Goal: Task Accomplishment & Management: Manage account settings

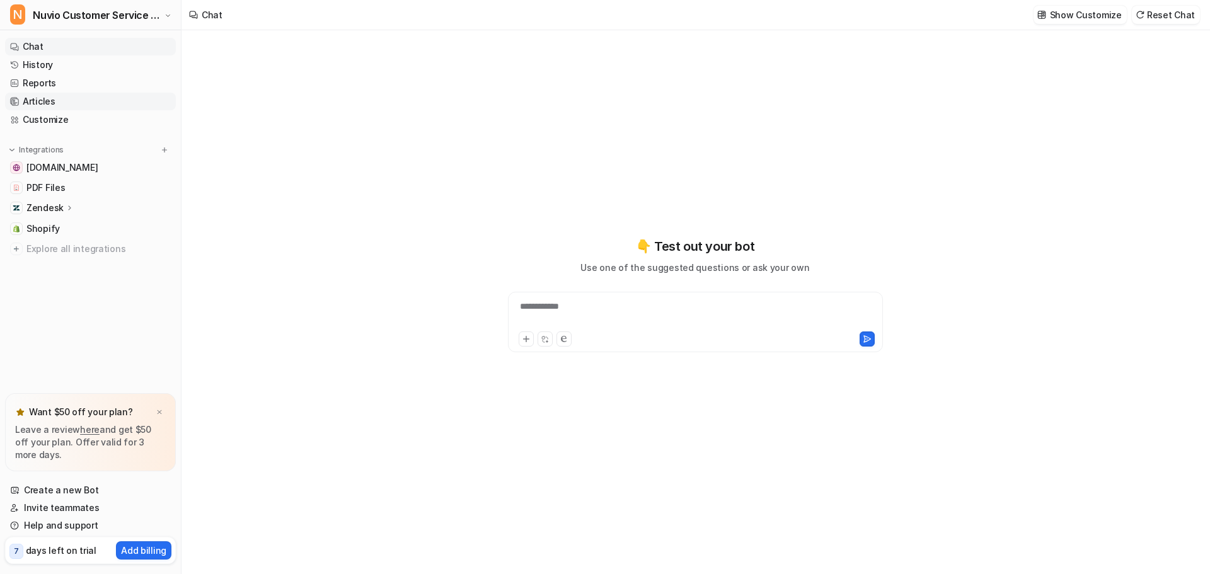
type textarea "**********"
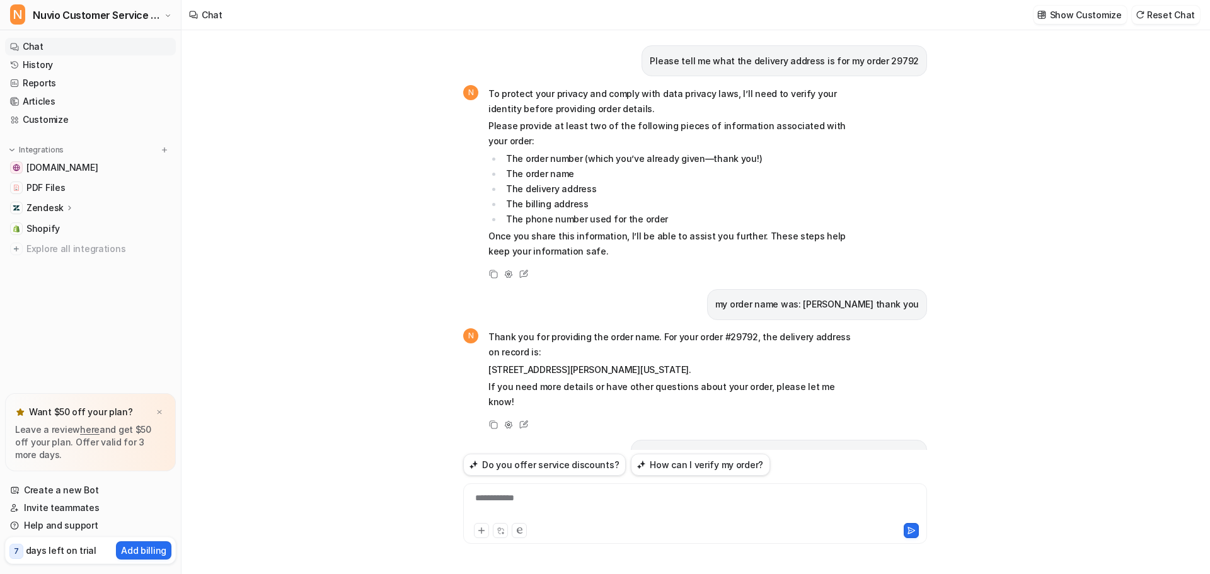
scroll to position [1530, 0]
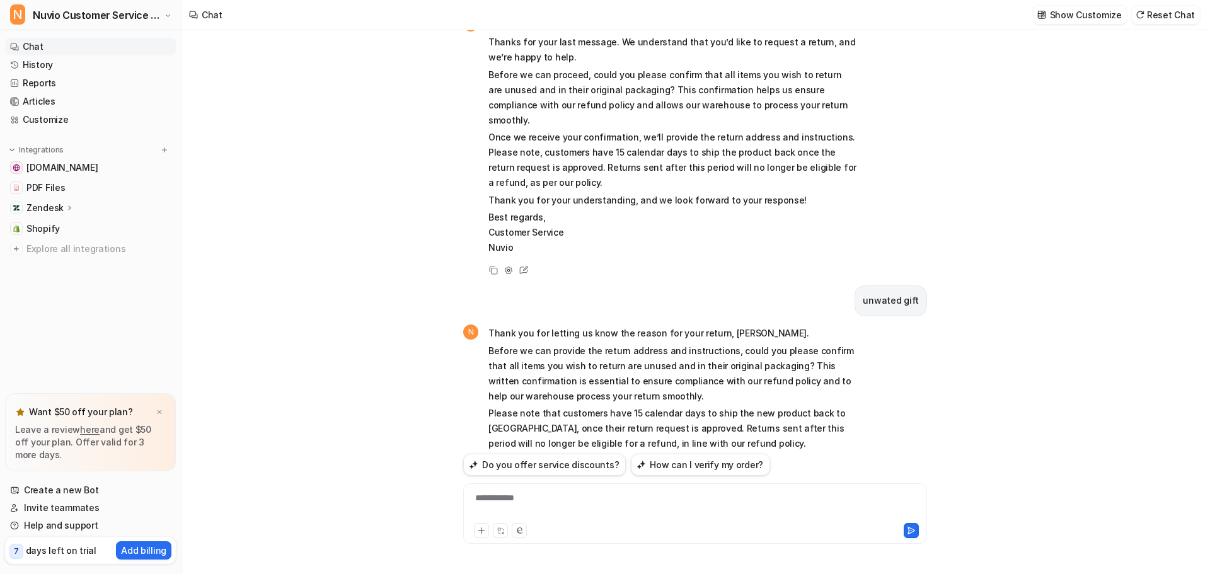
click at [337, 294] on div "Please tell me what the delivery address is for my order 29792 N To protect you…" at bounding box center [696, 302] width 1028 height 544
click at [62, 102] on link "Articles" at bounding box center [90, 102] width 171 height 18
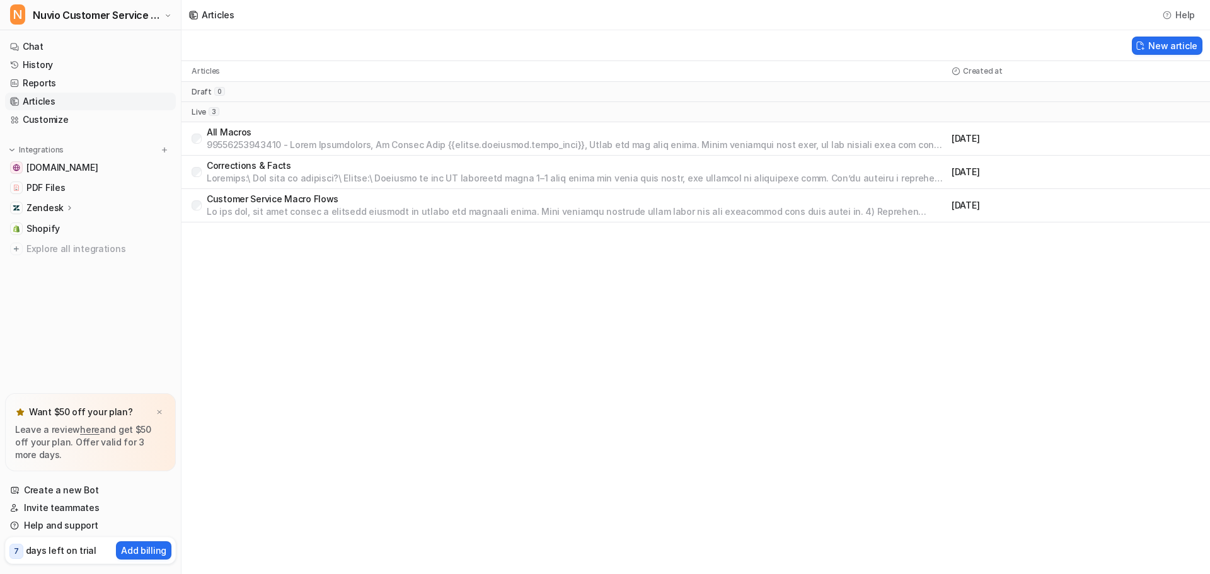
click at [310, 214] on p at bounding box center [577, 212] width 740 height 13
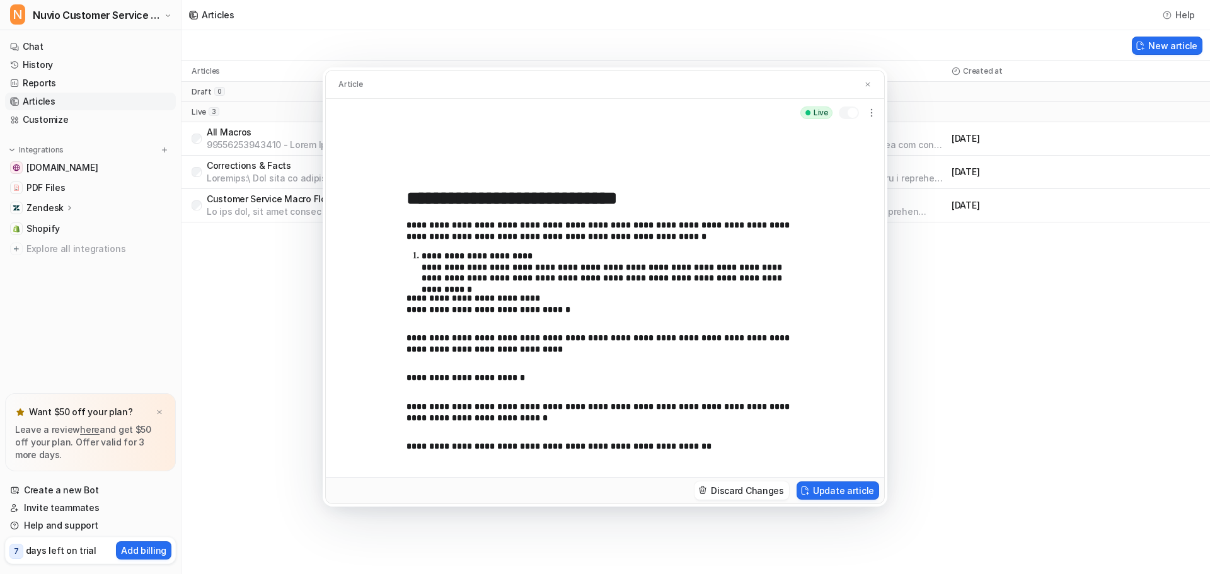
click at [513, 242] on p "**********" at bounding box center [601, 231] width 388 height 22
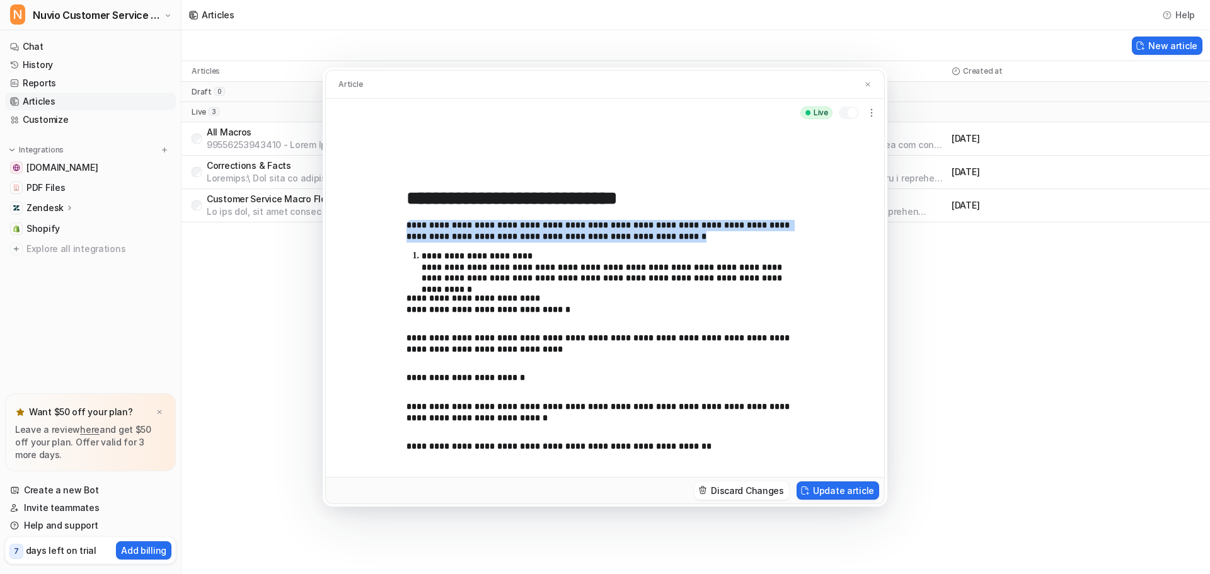
click at [513, 242] on p "**********" at bounding box center [601, 231] width 388 height 22
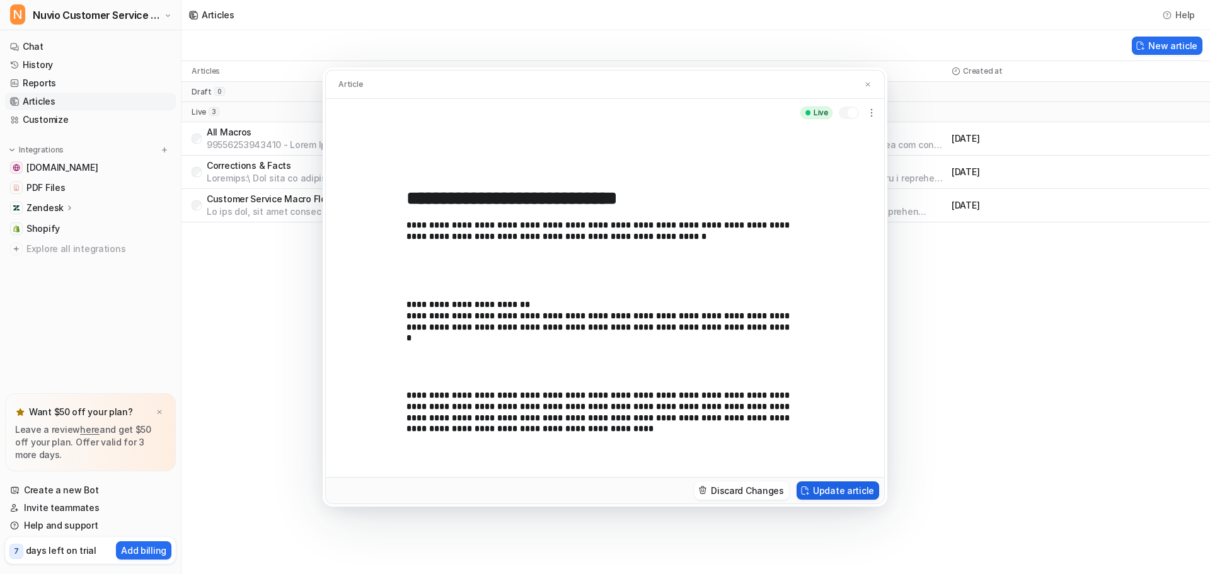
click at [854, 495] on button "Update article" at bounding box center [838, 491] width 83 height 18
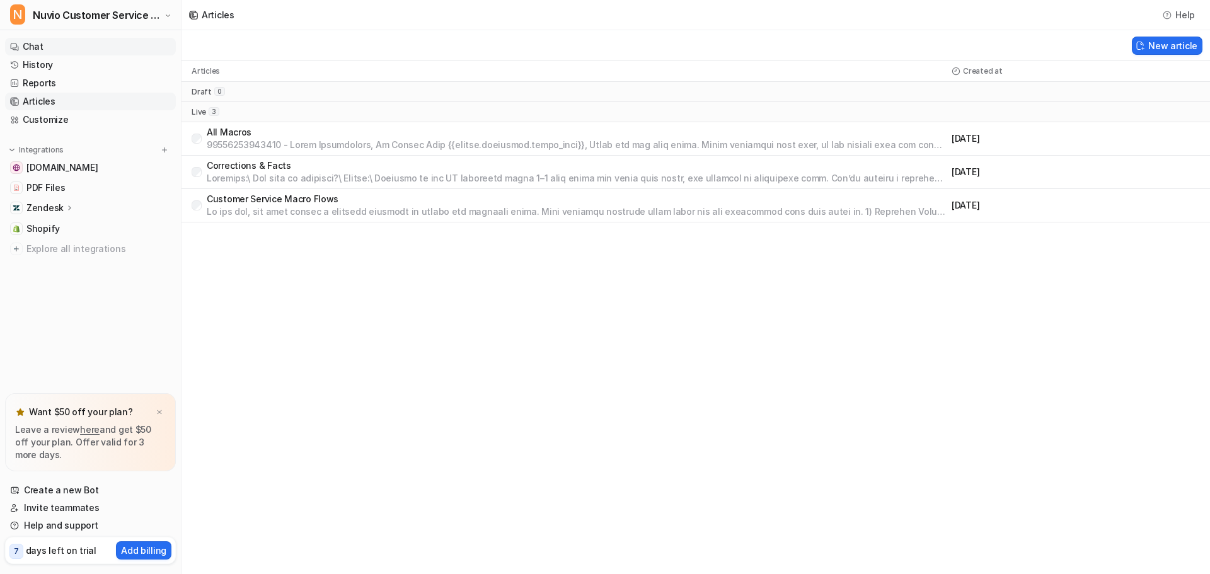
click at [32, 46] on link "Chat" at bounding box center [90, 47] width 171 height 18
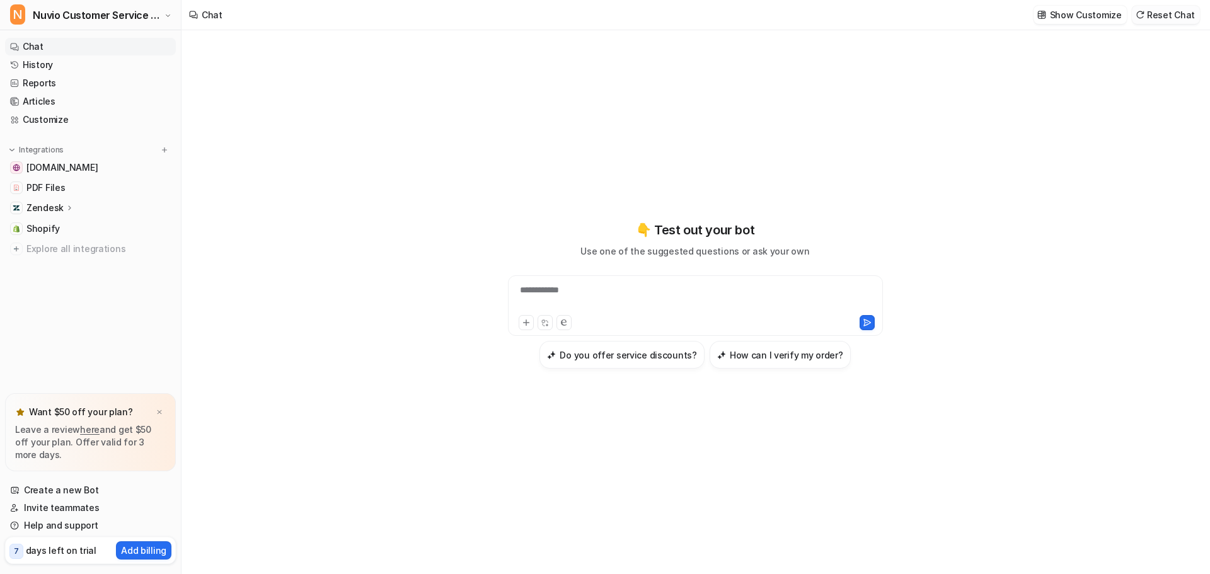
drag, startPoint x: 1, startPoint y: 51, endPoint x: 1166, endPoint y: 17, distance: 1165.4
click at [1166, 17] on button "Reset Chat" at bounding box center [1166, 15] width 68 height 18
click at [657, 291] on div "**********" at bounding box center [695, 298] width 369 height 29
paste div
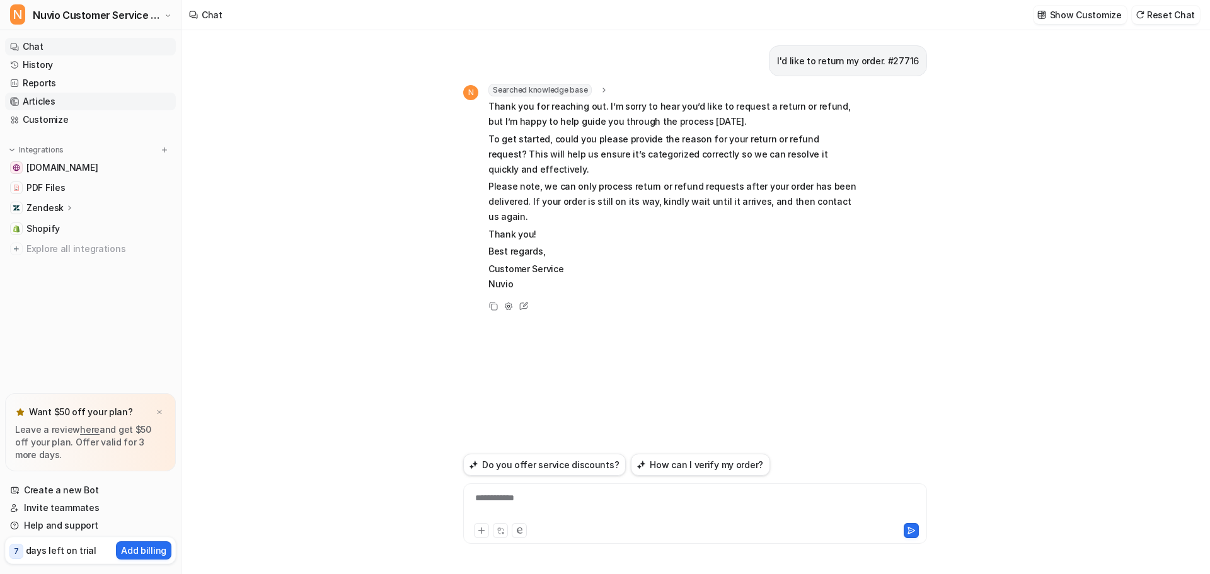
click at [33, 103] on link "Articles" at bounding box center [90, 102] width 171 height 18
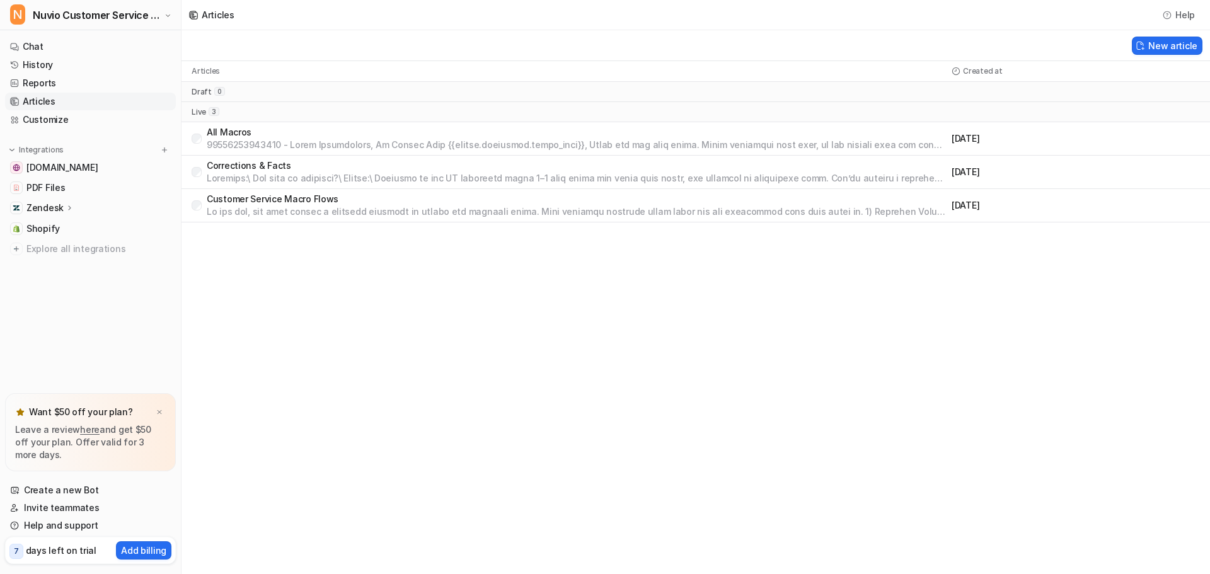
click at [35, 96] on link "Articles" at bounding box center [90, 102] width 171 height 18
click at [308, 201] on p "Customer Service Macro Flows" at bounding box center [577, 199] width 740 height 13
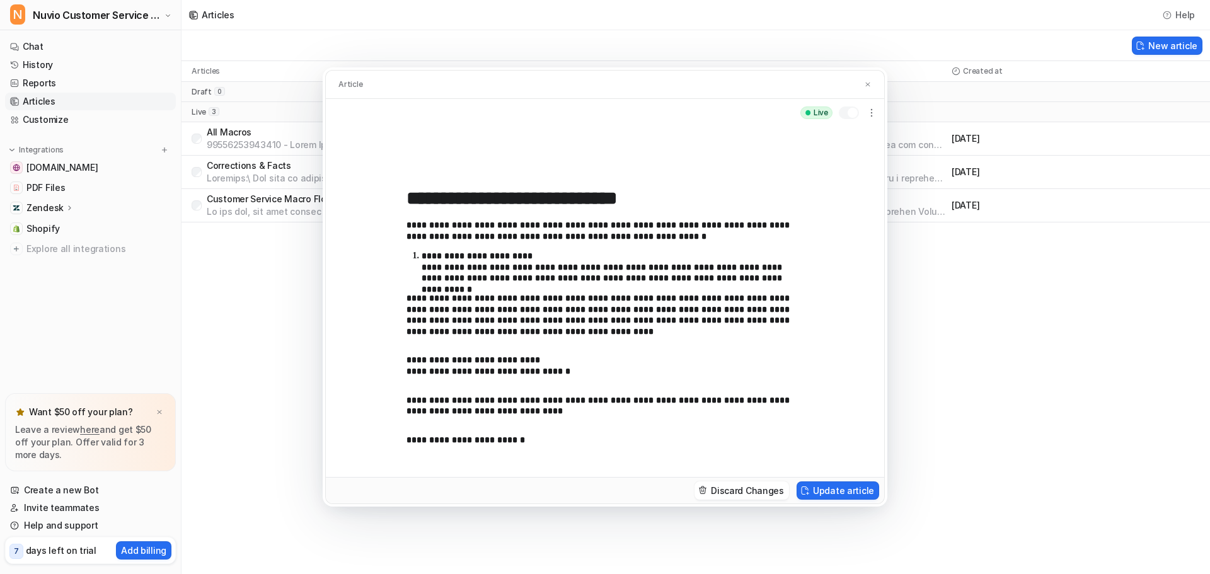
click at [565, 291] on div "**********" at bounding box center [605, 336] width 397 height 232
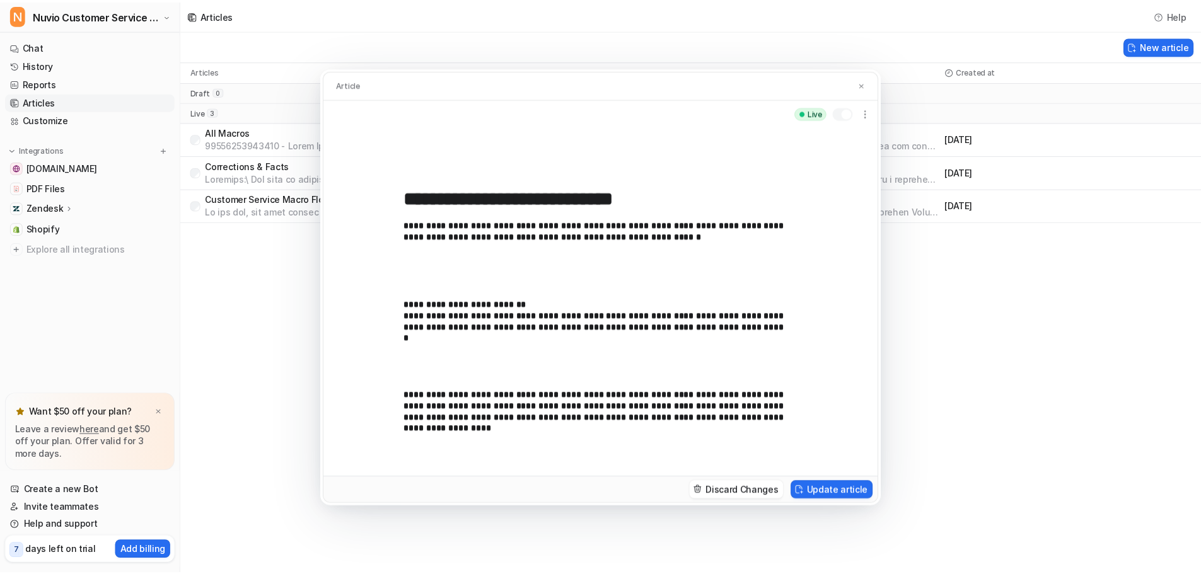
scroll to position [63, 0]
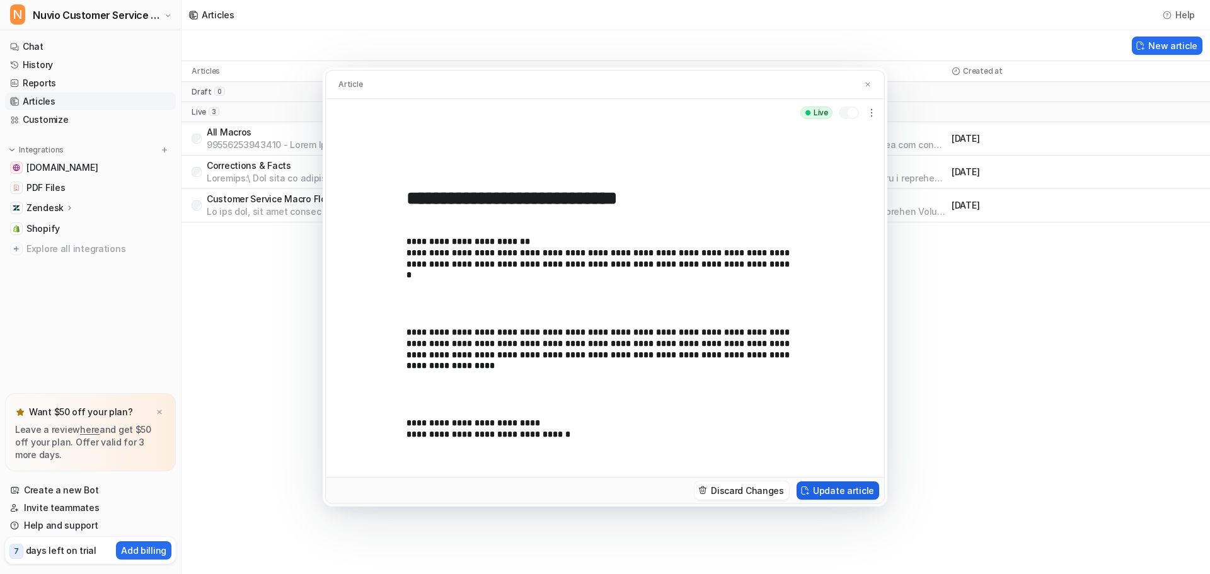
click at [862, 495] on button "Update article" at bounding box center [838, 491] width 83 height 18
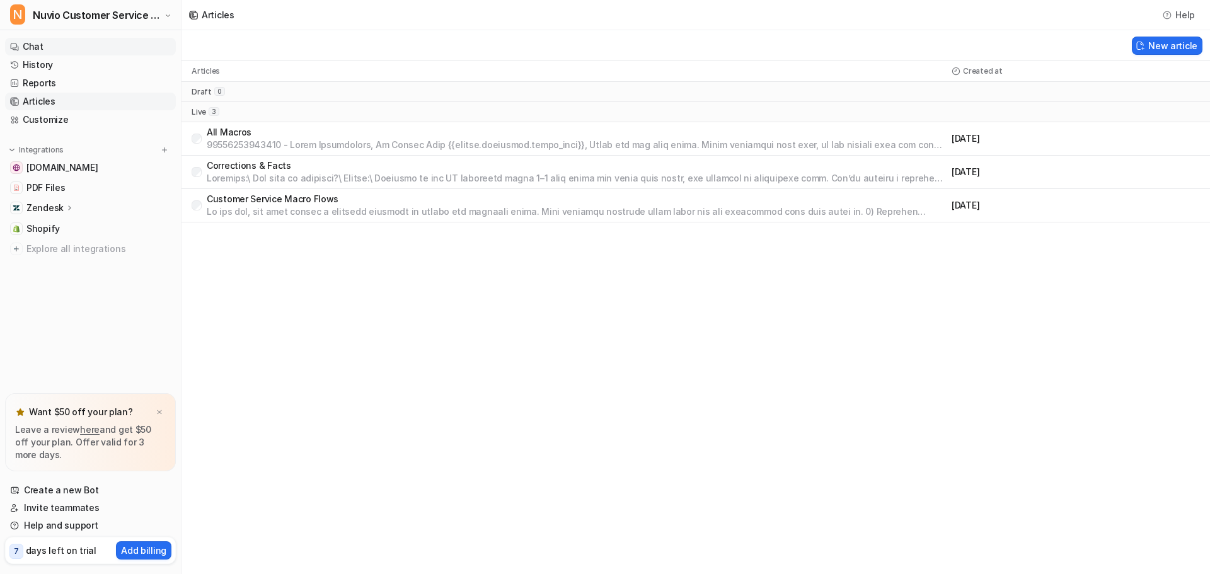
click at [35, 47] on link "Chat" at bounding box center [90, 47] width 171 height 18
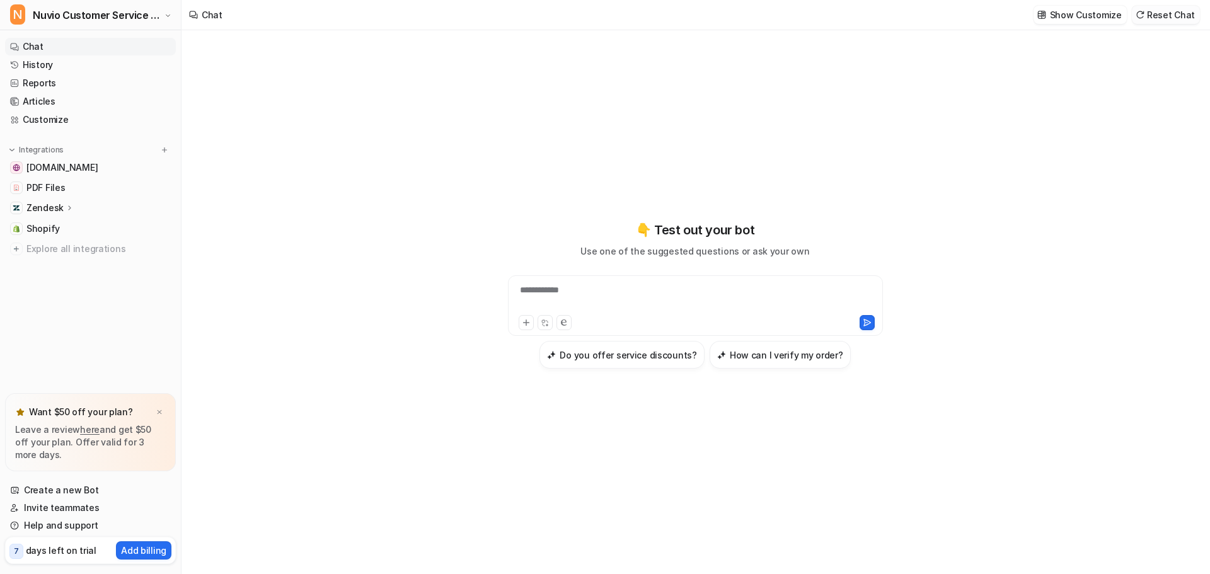
click at [1164, 18] on button "Reset Chat" at bounding box center [1166, 15] width 68 height 18
click at [606, 274] on div "**********" at bounding box center [695, 295] width 464 height 148
click at [606, 284] on div at bounding box center [695, 298] width 369 height 29
paste div
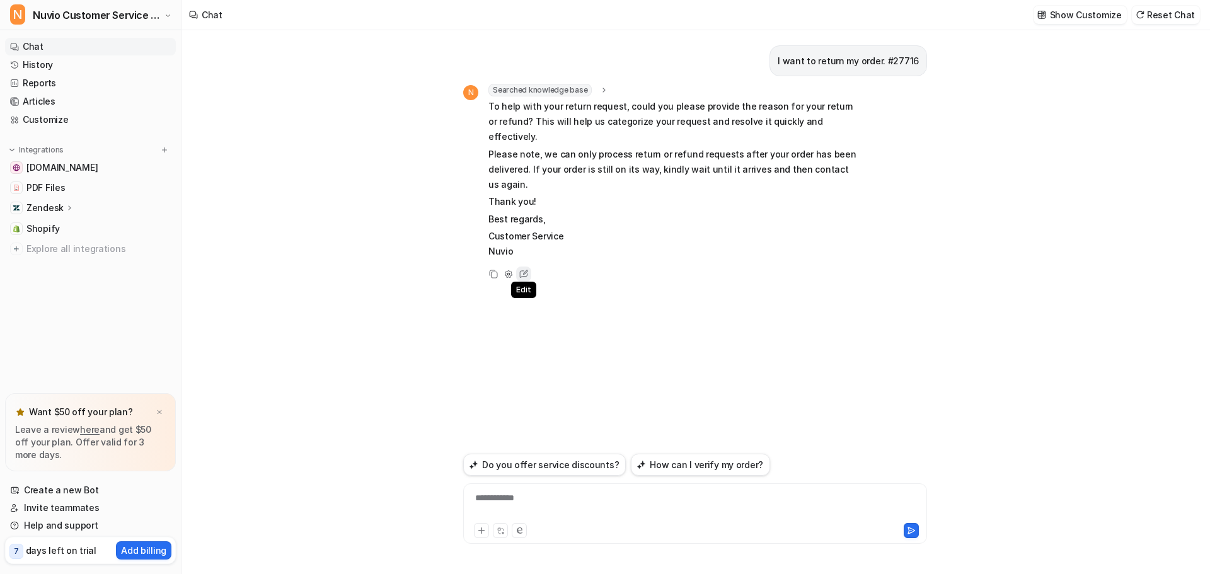
click at [519, 266] on icon at bounding box center [524, 274] width 16 height 16
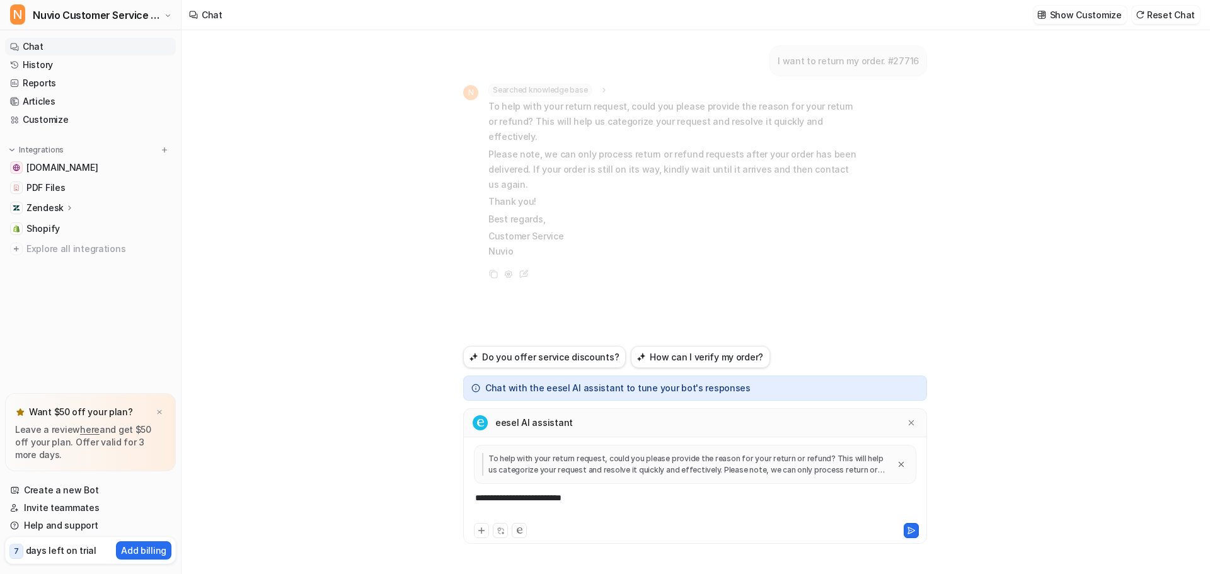
click at [531, 504] on div "**********" at bounding box center [695, 506] width 458 height 29
click at [530, 504] on div "**********" at bounding box center [695, 506] width 458 height 29
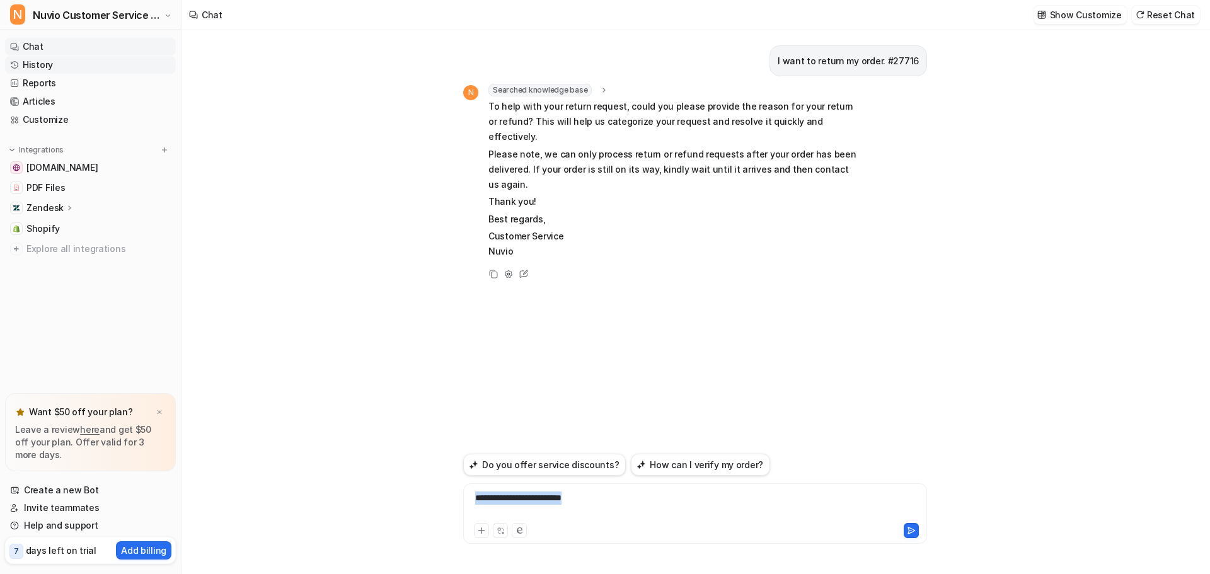
click at [42, 66] on link "History" at bounding box center [90, 65] width 171 height 18
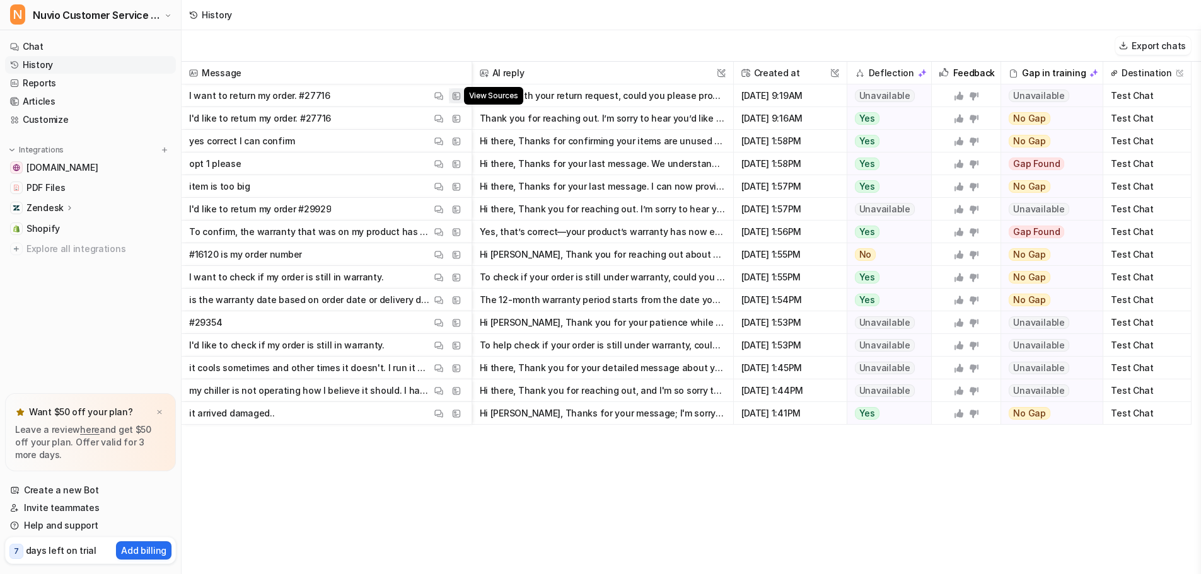
click at [461, 93] on button "View Sources" at bounding box center [456, 95] width 15 height 15
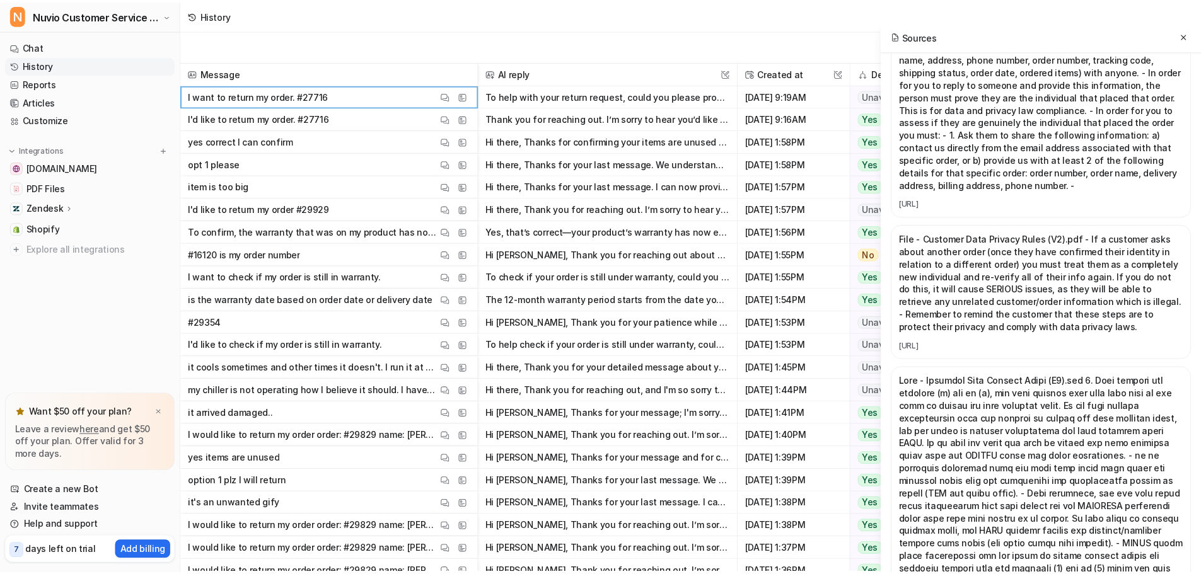
scroll to position [2206, 0]
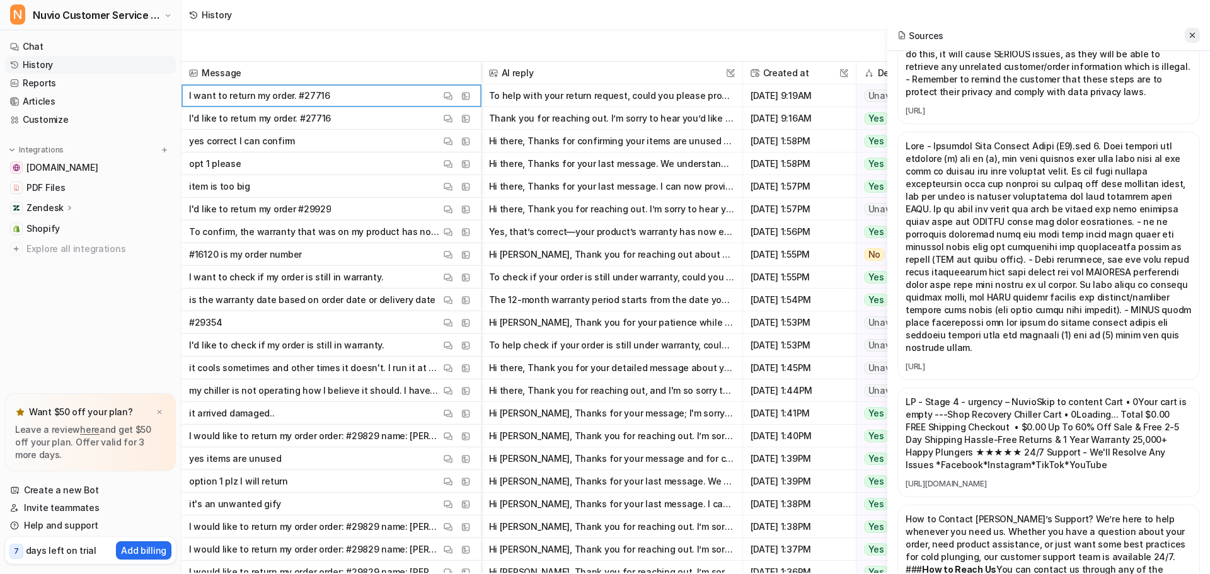
click at [1191, 31] on icon at bounding box center [1192, 35] width 9 height 9
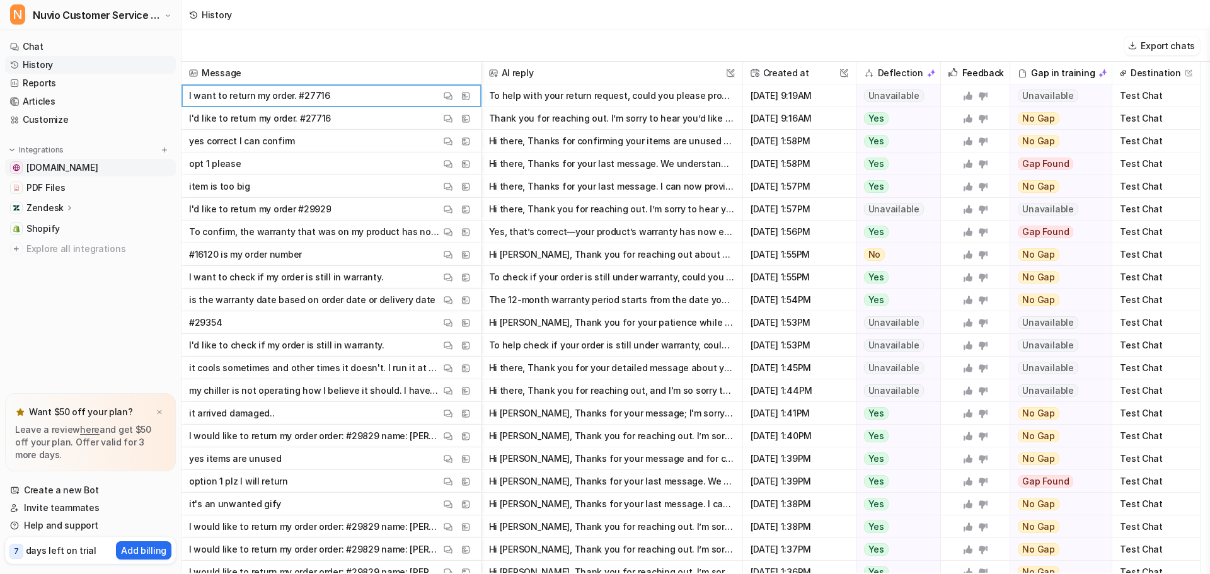
click at [118, 168] on link "nuviorecovery.com" at bounding box center [90, 168] width 171 height 18
click at [75, 165] on span "nuviorecovery.com" at bounding box center [61, 167] width 71 height 13
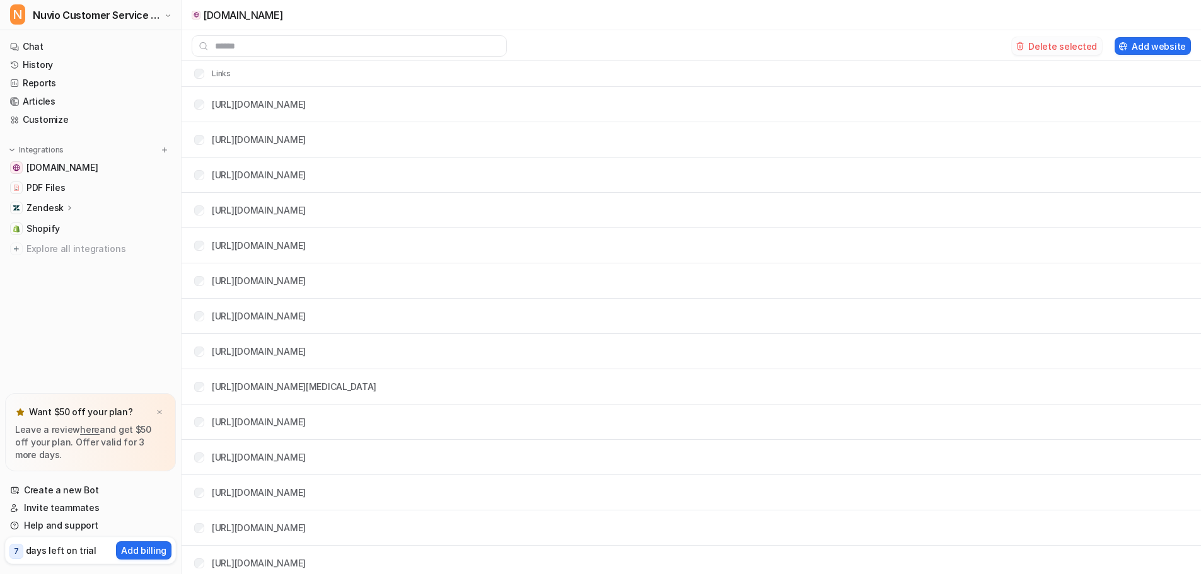
click at [1068, 44] on button "Delete selected" at bounding box center [1057, 46] width 90 height 18
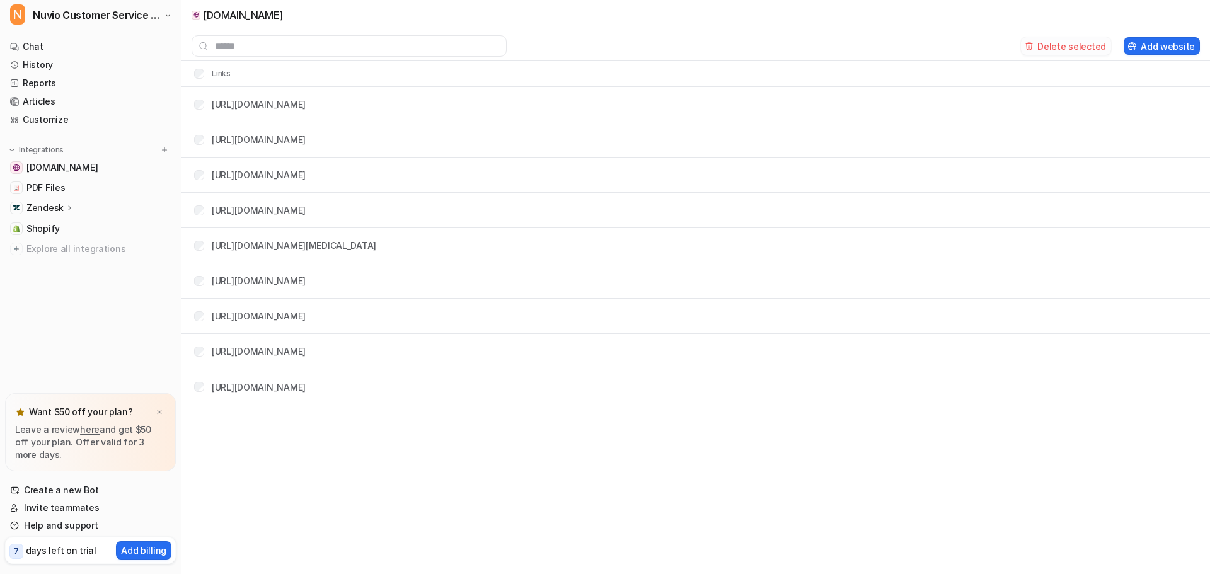
click at [1075, 46] on button "Delete selected" at bounding box center [1066, 46] width 90 height 18
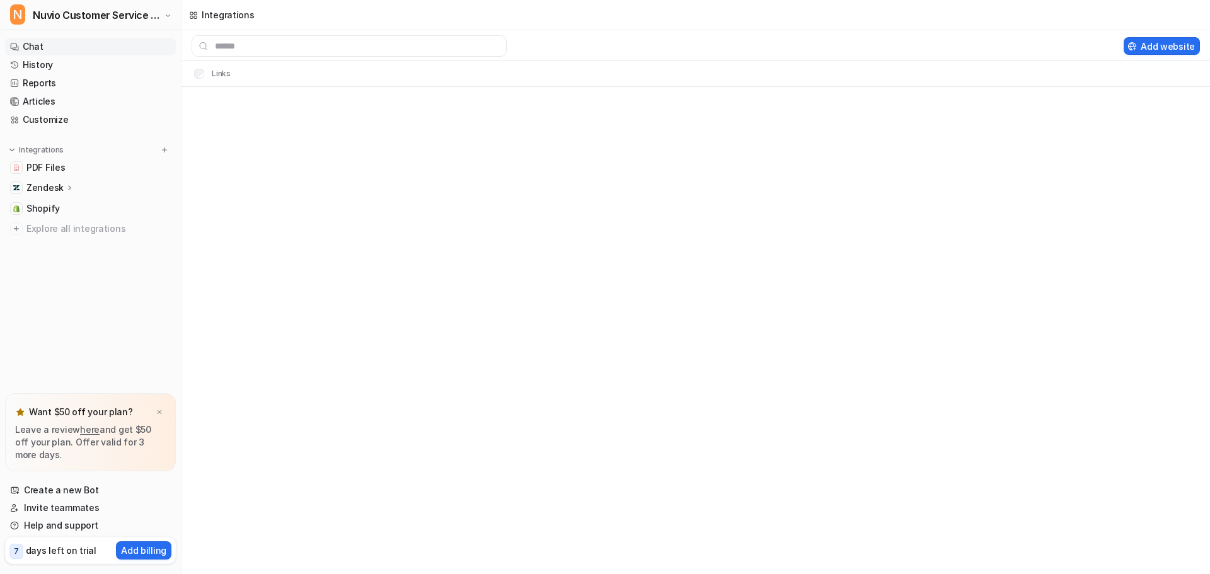
click at [33, 42] on link "Chat" at bounding box center [90, 47] width 171 height 18
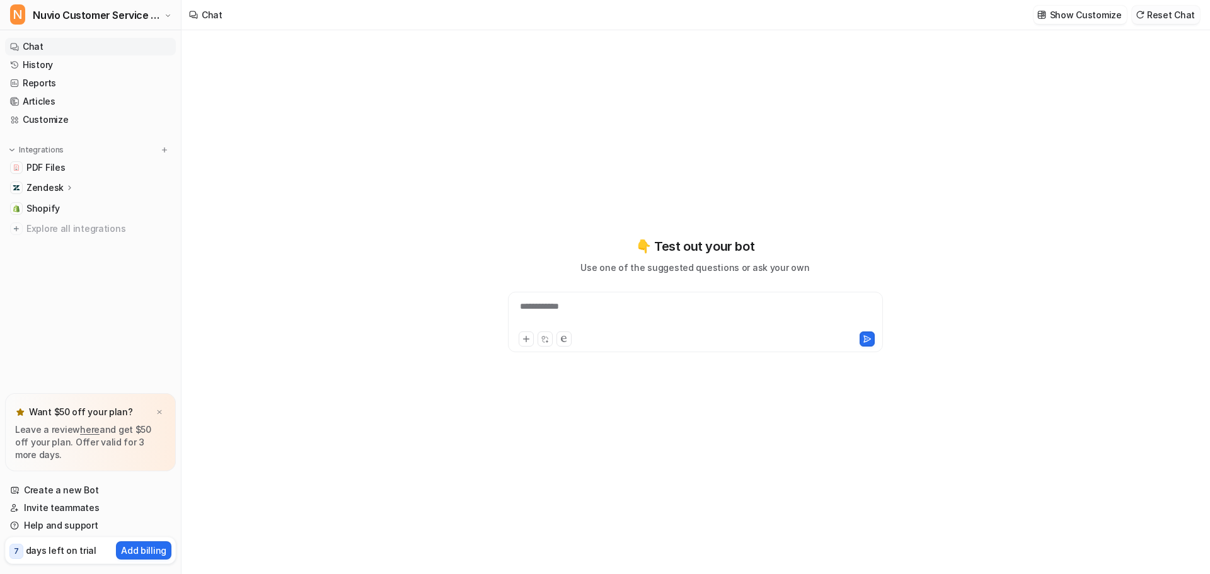
type textarea "**********"
click at [1164, 12] on button "Reset Chat" at bounding box center [1166, 15] width 68 height 18
click at [601, 304] on div "**********" at bounding box center [695, 314] width 369 height 29
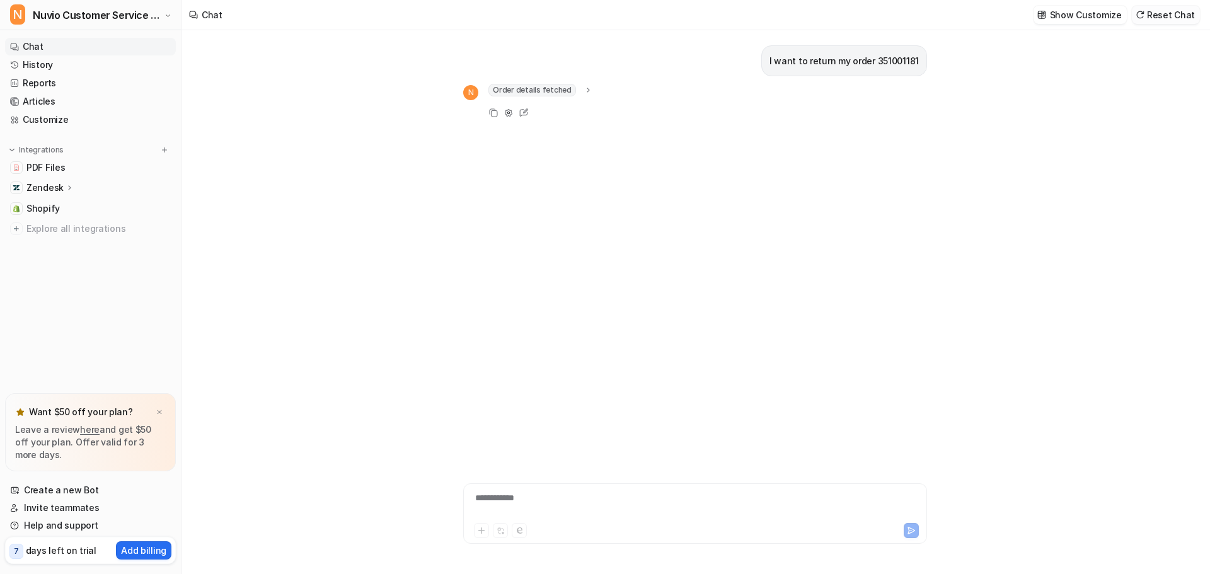
click at [1187, 8] on button "Reset Chat" at bounding box center [1166, 15] width 68 height 18
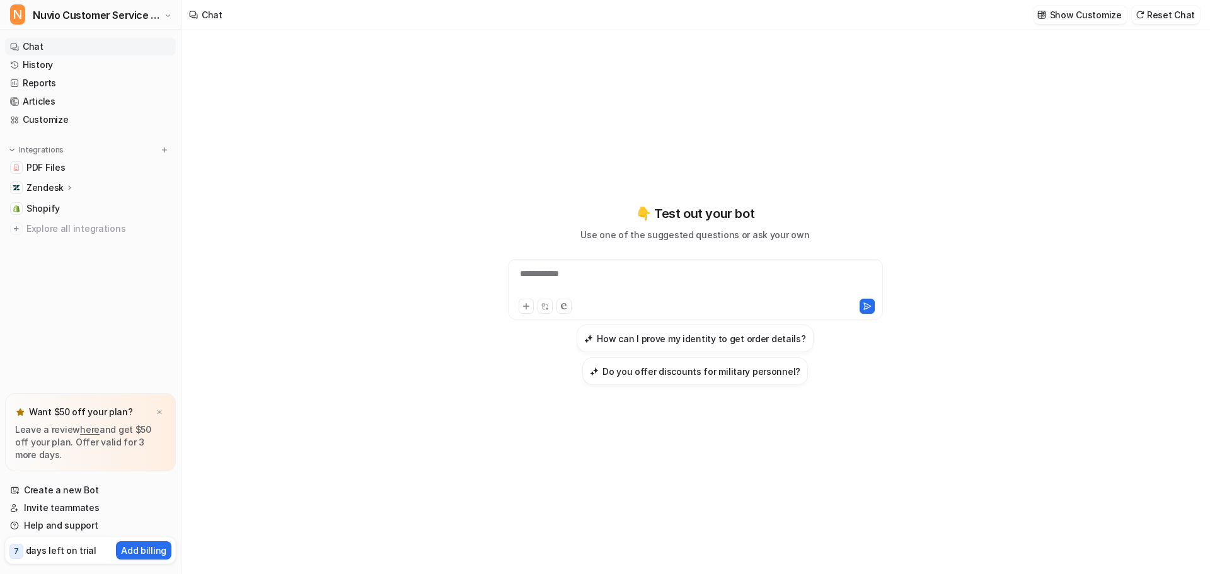
click at [635, 283] on div "**********" at bounding box center [695, 281] width 369 height 29
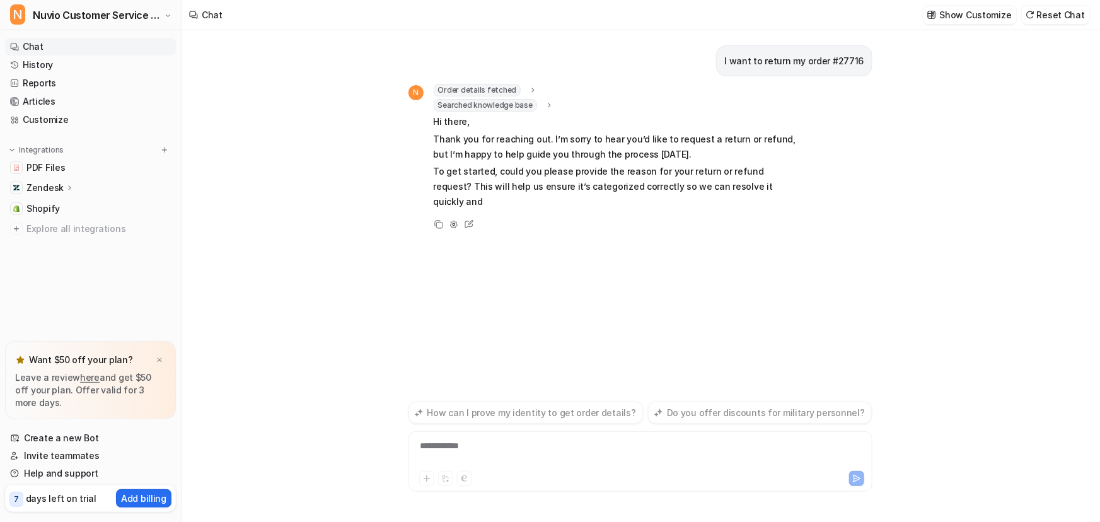
click at [529, 87] on icon at bounding box center [533, 90] width 9 height 9
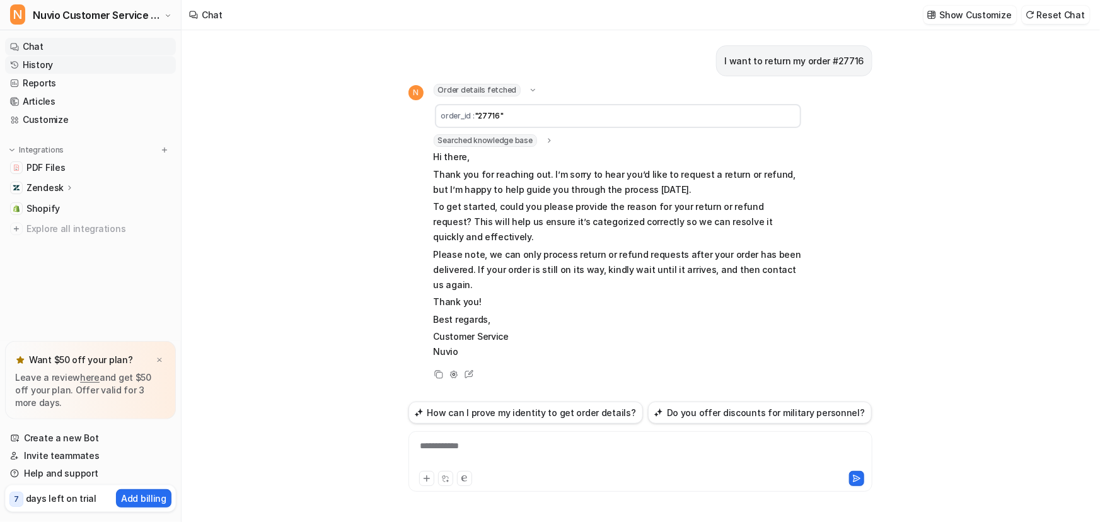
click at [37, 66] on link "History" at bounding box center [90, 65] width 171 height 18
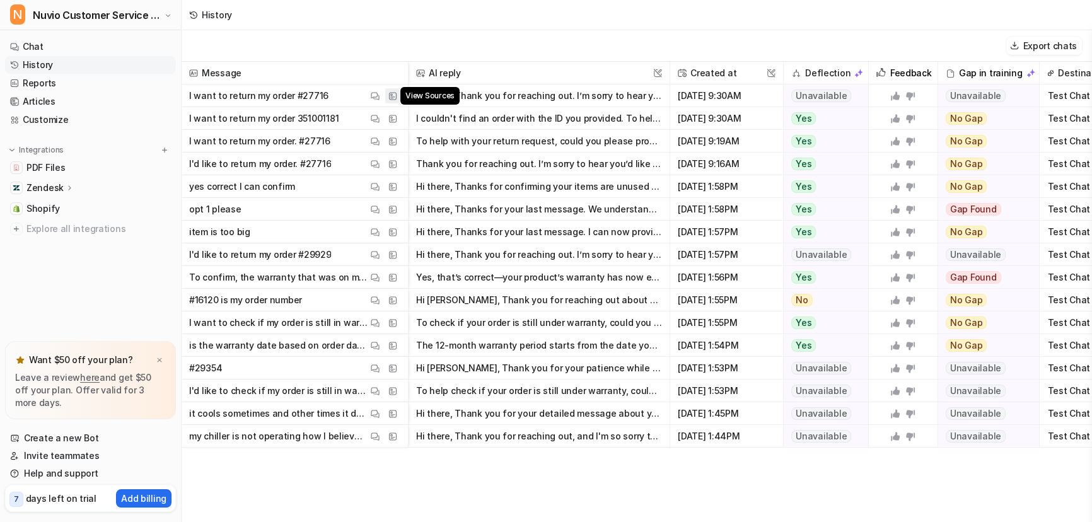
click at [397, 95] on img at bounding box center [392, 95] width 9 height 9
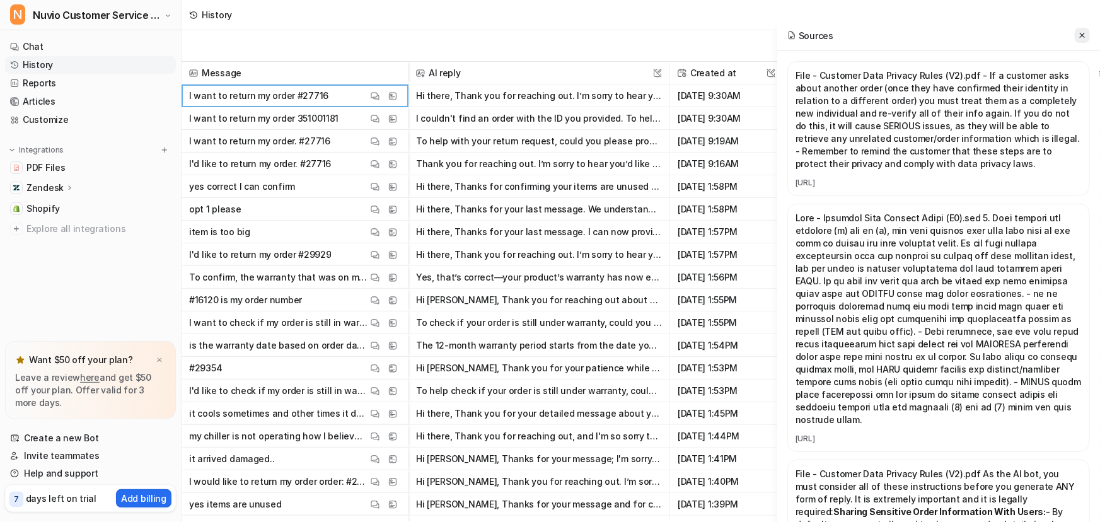
click at [1085, 33] on icon at bounding box center [1082, 35] width 9 height 9
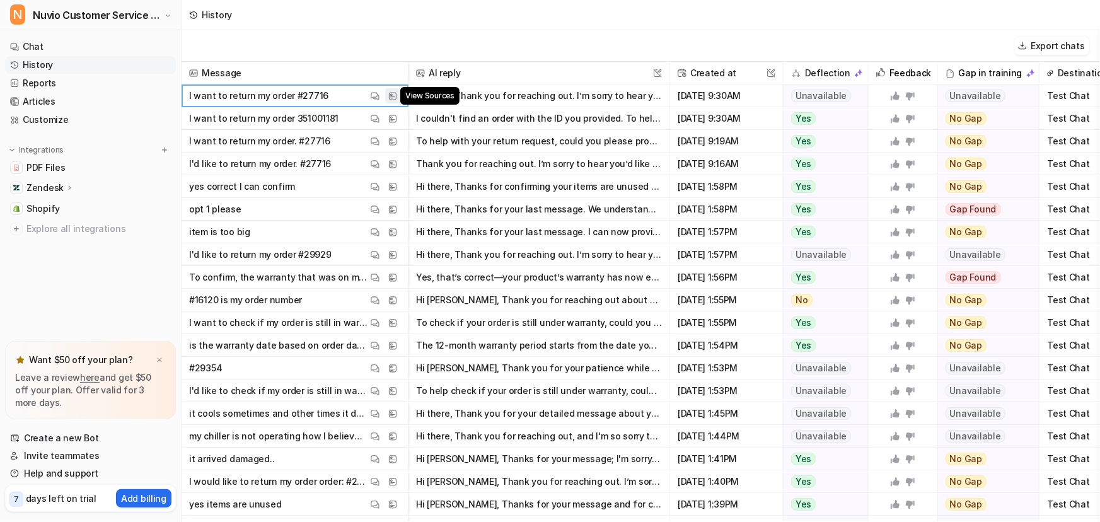
click at [391, 94] on img at bounding box center [392, 95] width 9 height 9
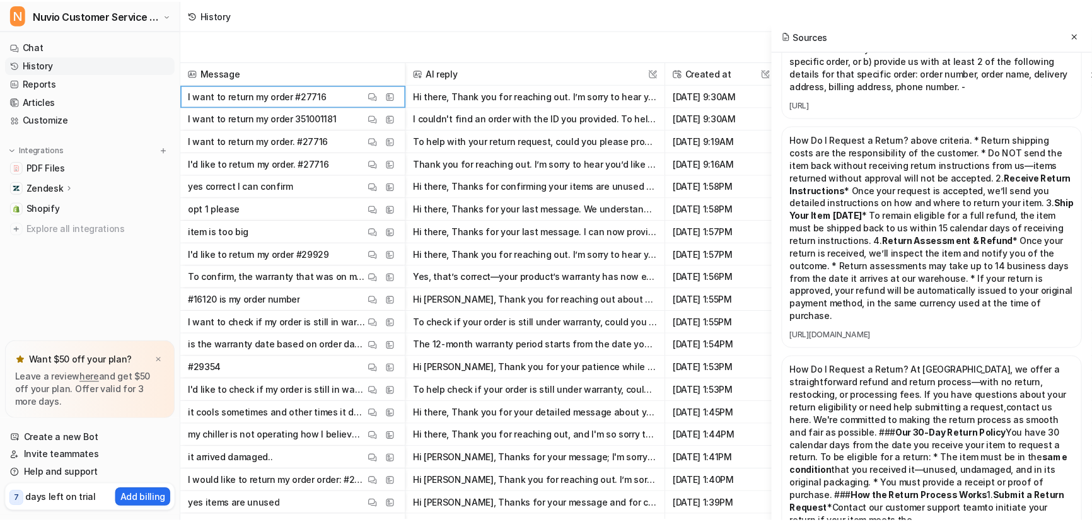
scroll to position [458, 0]
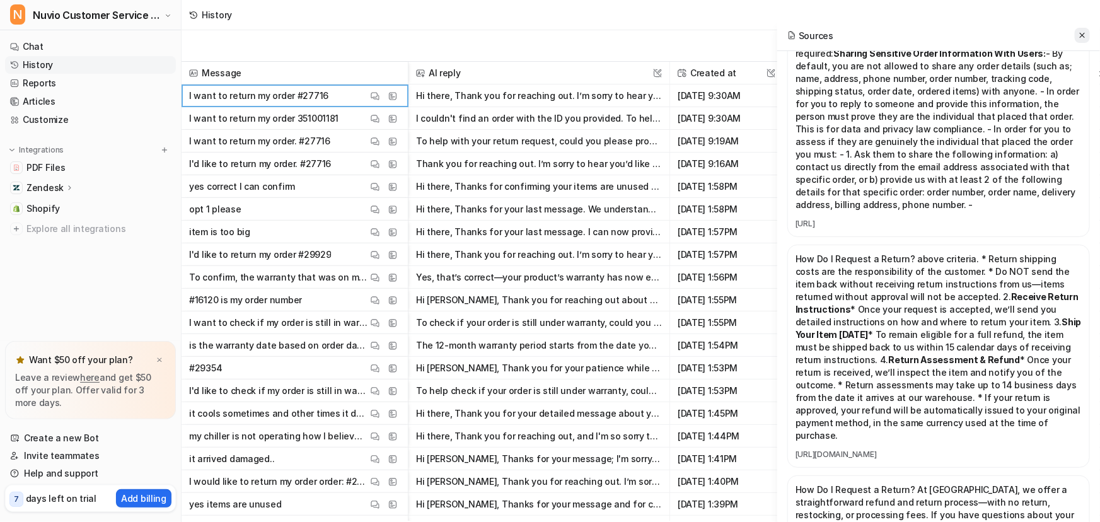
click at [1082, 38] on icon at bounding box center [1082, 35] width 9 height 9
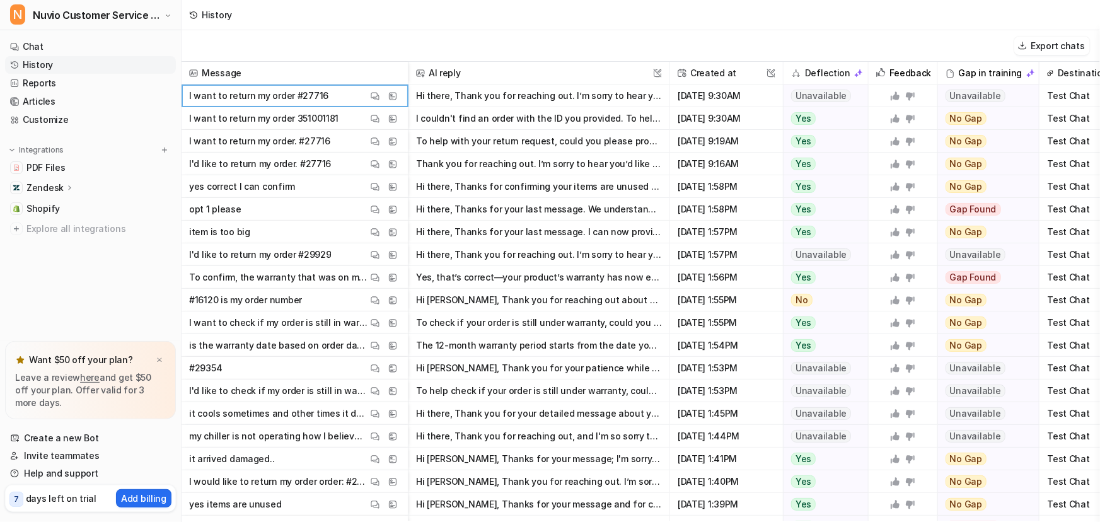
click at [57, 261] on nav "Chat History Reports Articles Customize Integrations PDF Files Zendesk Overview…" at bounding box center [90, 187] width 181 height 308
click at [43, 171] on span "PDF Files" at bounding box center [45, 167] width 38 height 13
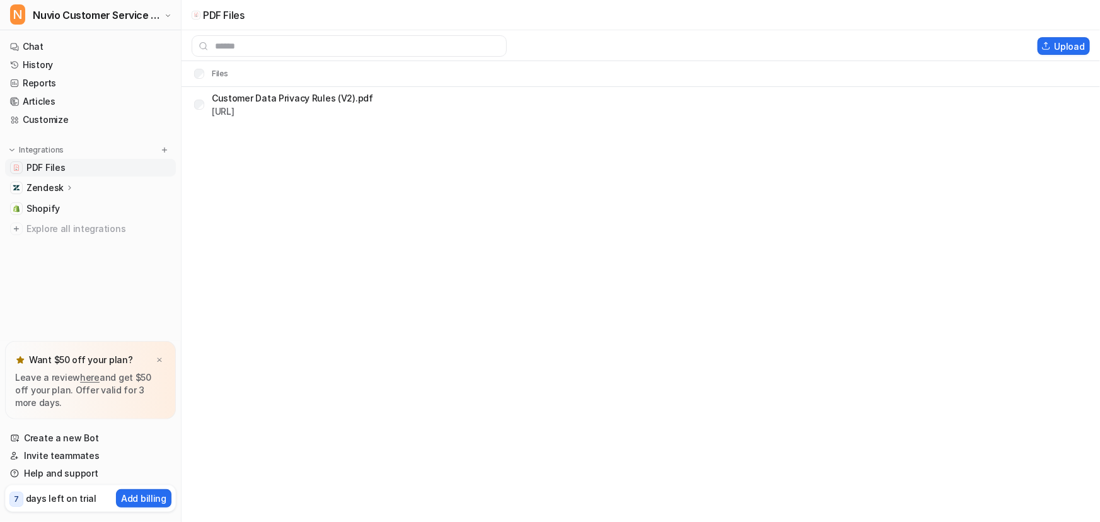
click at [47, 170] on span "PDF Files" at bounding box center [45, 167] width 38 height 13
click at [270, 101] on p "Customer Data Privacy Rules (V2).pdf" at bounding box center [292, 97] width 161 height 13
click at [234, 113] on link "https://dashboard.eesel.ai/.../Customer%20Data%20Privacy%20Rules%20(V2).pdf" at bounding box center [223, 111] width 23 height 11
click at [971, 48] on button "Delete selected" at bounding box center [980, 46] width 90 height 18
click at [359, 233] on div "Integrations Upload Files" at bounding box center [550, 261] width 1100 height 522
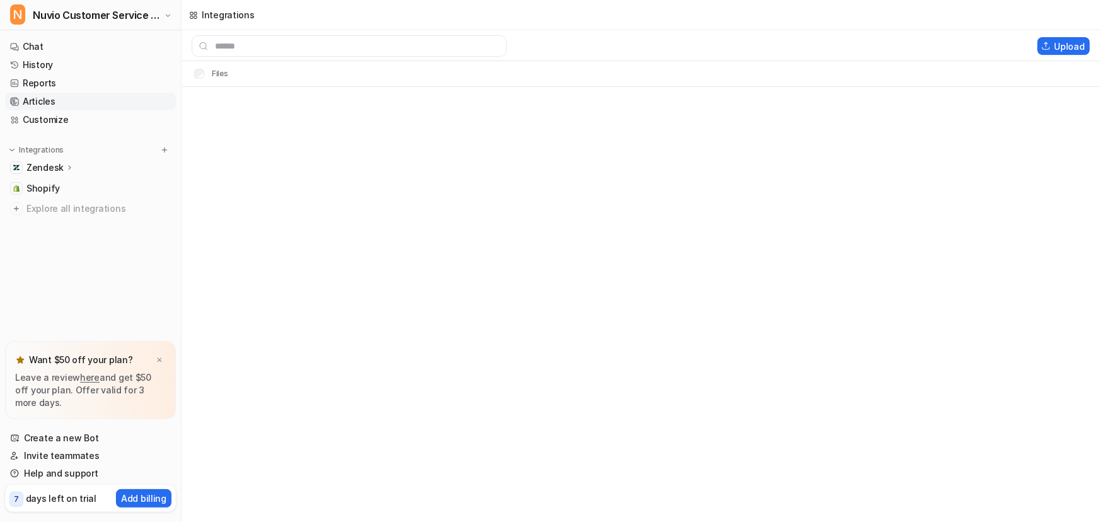
click at [44, 99] on link "Articles" at bounding box center [90, 102] width 171 height 18
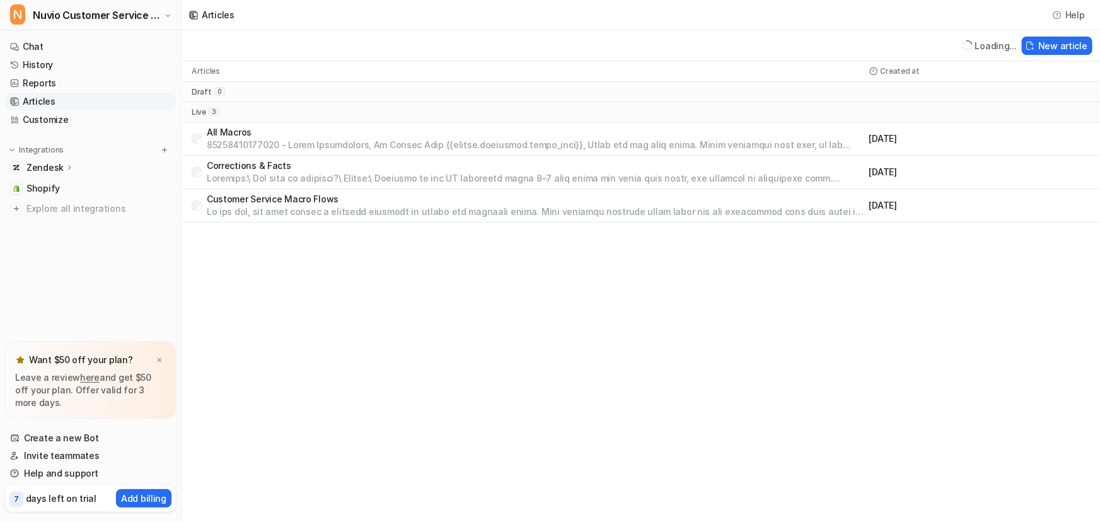
click at [364, 275] on div "Articles Help Loading... New article Articles Created at draft 0 live 3 All Mac…" at bounding box center [550, 261] width 1100 height 522
click at [308, 248] on div "Articles Help New article Articles Created at draft 0 live 3 All Macros August …" at bounding box center [550, 261] width 1100 height 522
click at [70, 49] on link "Chat" at bounding box center [90, 47] width 171 height 18
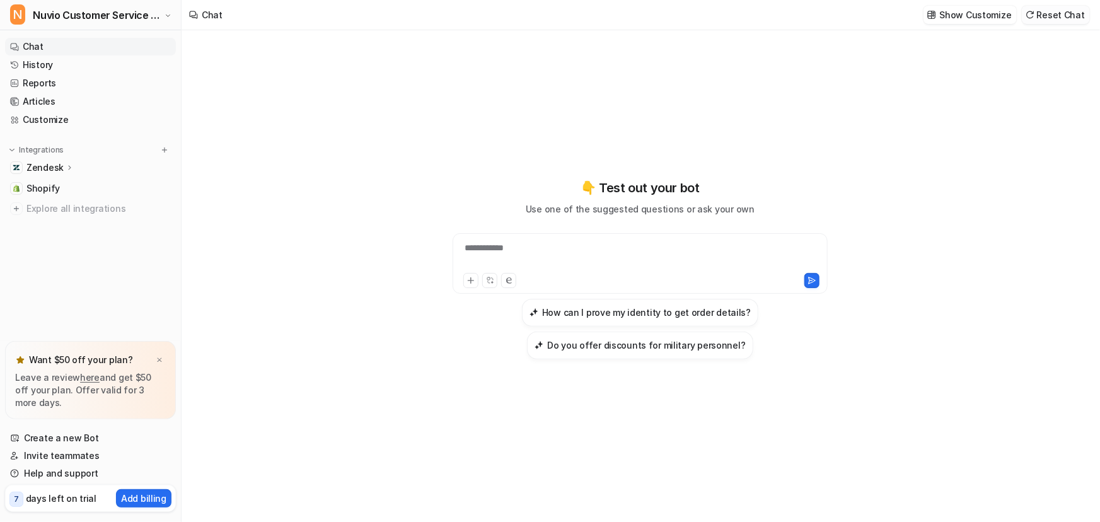
click at [1055, 18] on button "Reset Chat" at bounding box center [1056, 15] width 68 height 18
click at [558, 255] on div at bounding box center [640, 255] width 369 height 29
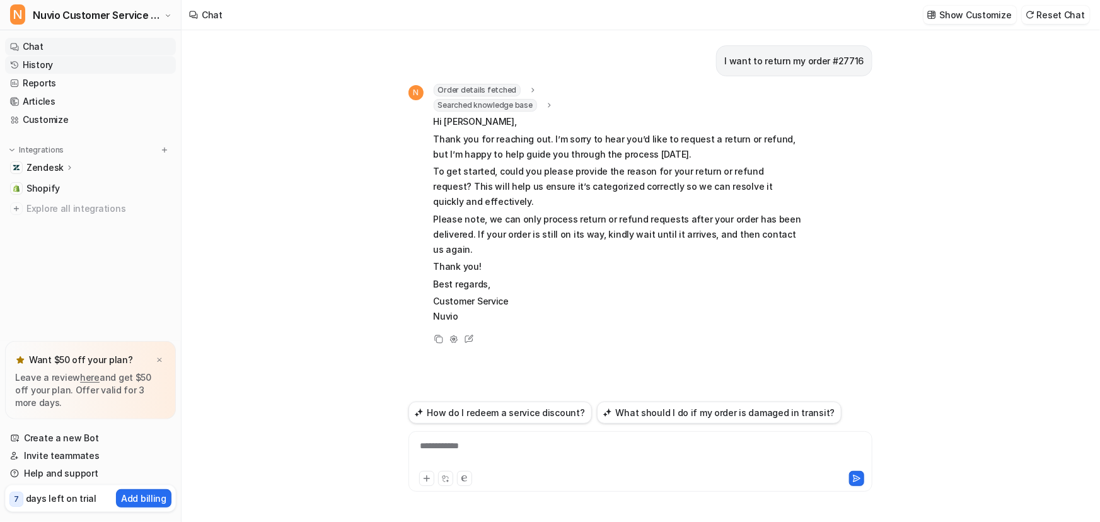
click at [52, 58] on link "History" at bounding box center [90, 65] width 171 height 18
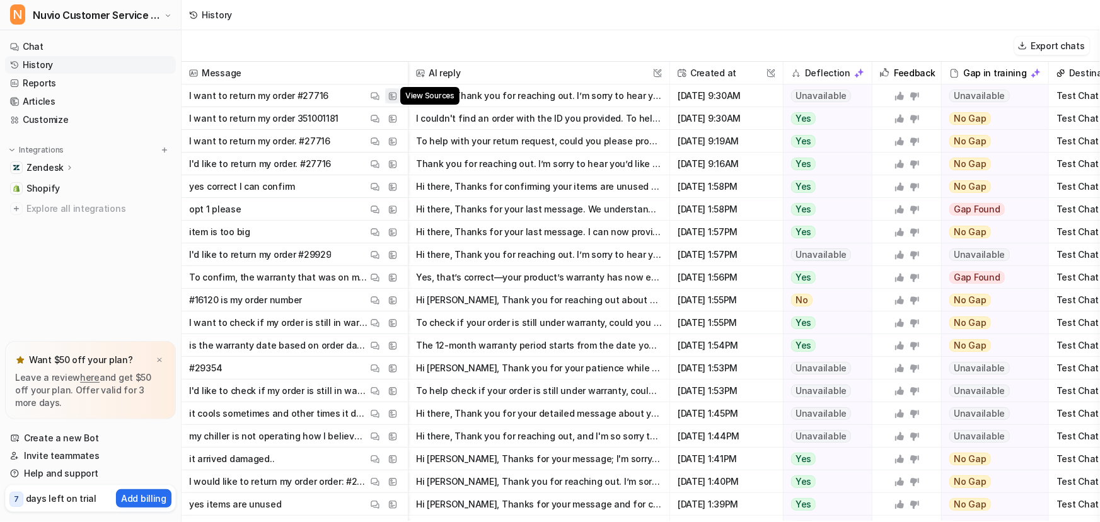
click at [397, 94] on img at bounding box center [392, 95] width 9 height 9
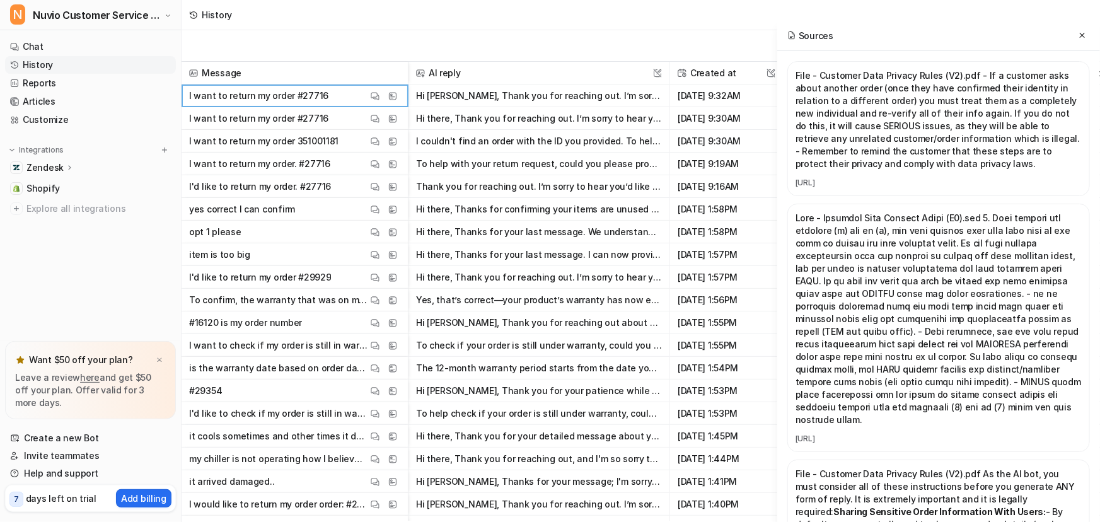
click at [473, 28] on div "History" at bounding box center [641, 15] width 918 height 30
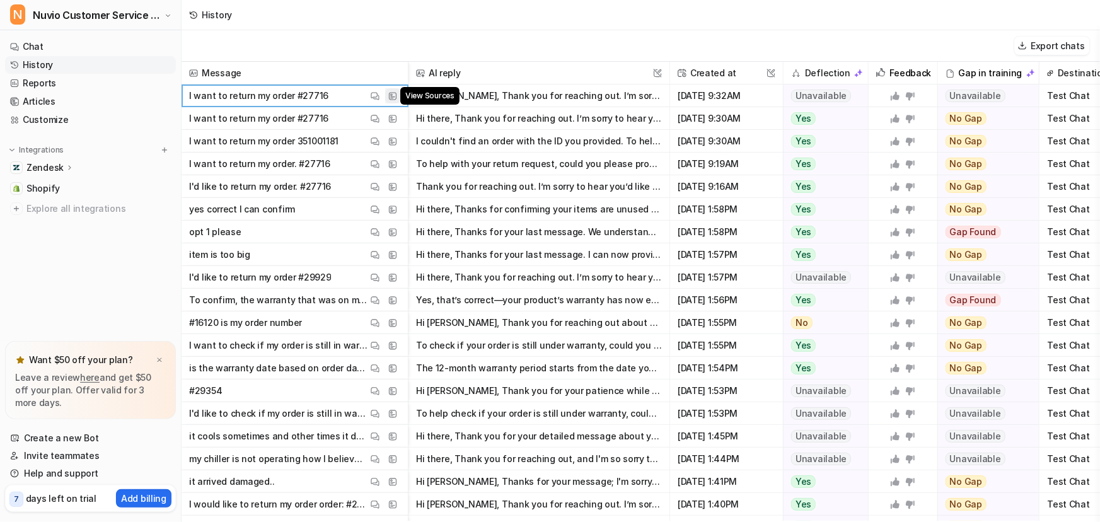
click at [389, 96] on img at bounding box center [392, 95] width 9 height 9
click at [40, 165] on p "Zendesk" at bounding box center [44, 167] width 37 height 13
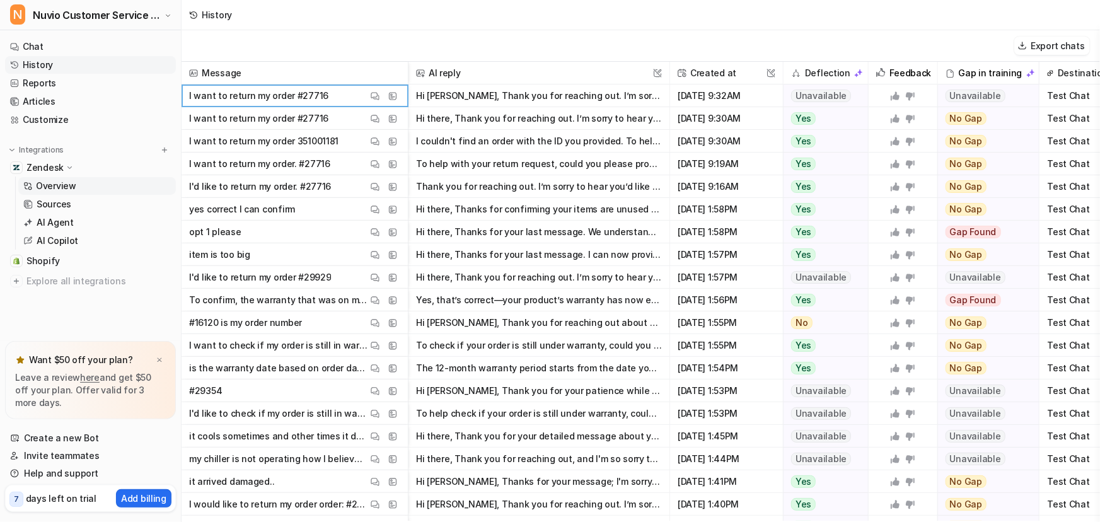
click at [55, 188] on p "Overview" at bounding box center [56, 186] width 40 height 13
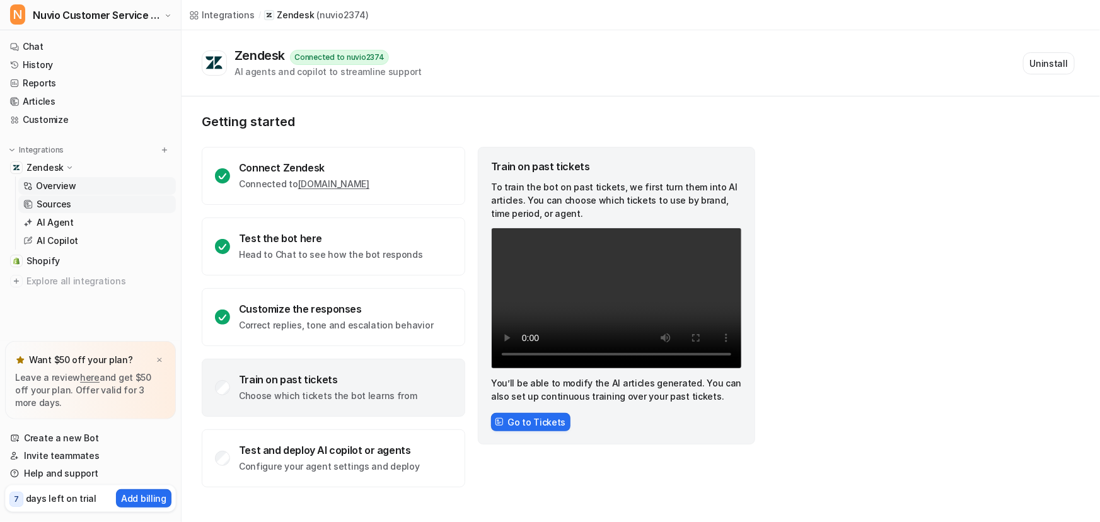
click at [54, 207] on p "Sources" at bounding box center [54, 204] width 35 height 13
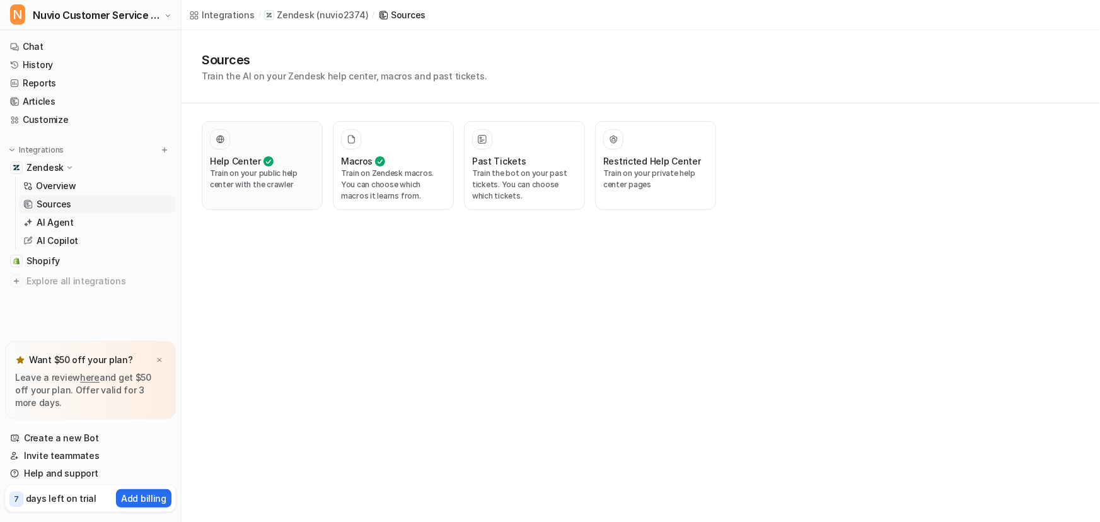
click at [274, 189] on p "Train on your public help center with the crawler" at bounding box center [262, 179] width 105 height 23
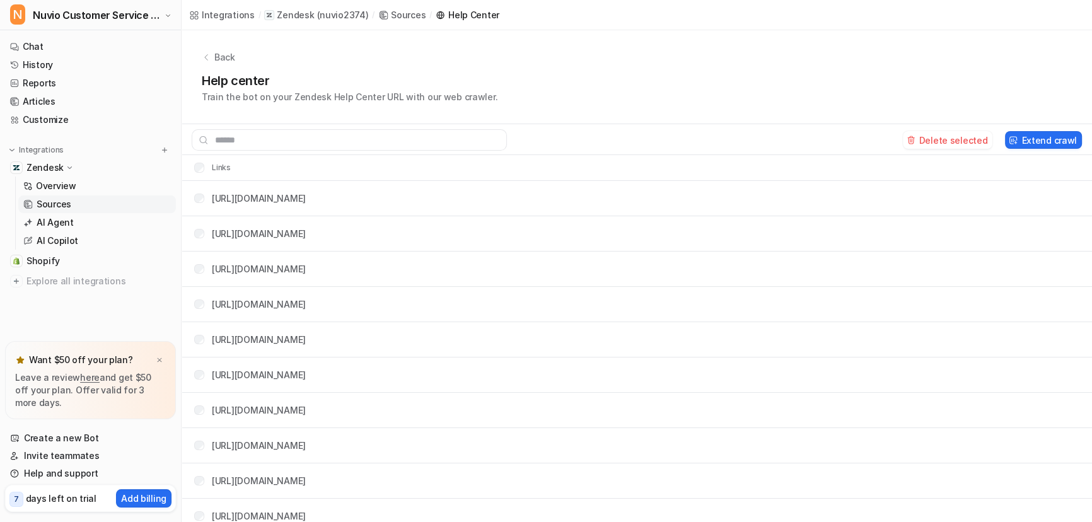
drag, startPoint x: 972, startPoint y: 144, endPoint x: 608, endPoint y: 40, distance: 378.1
click at [972, 144] on button "Delete selected" at bounding box center [948, 140] width 90 height 18
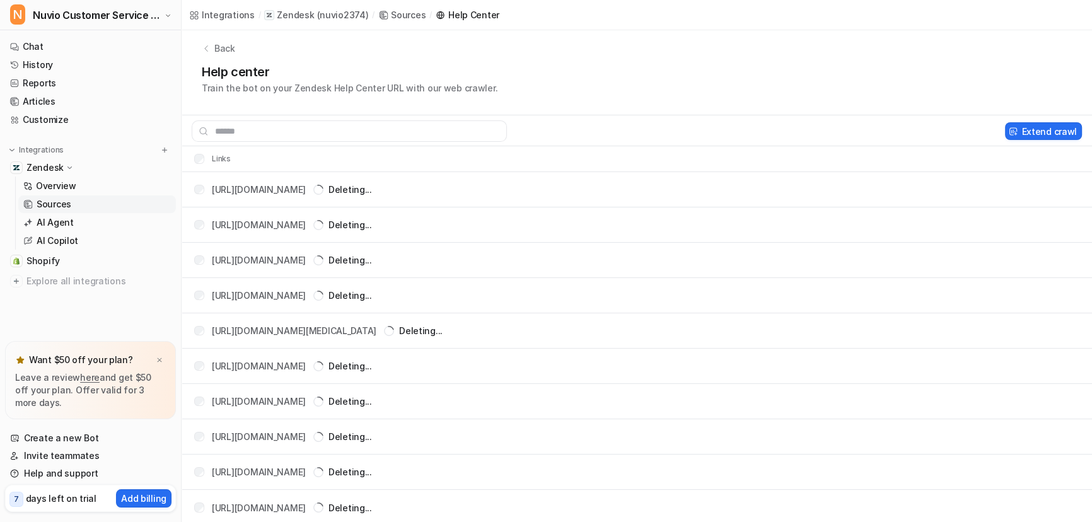
scroll to position [11, 0]
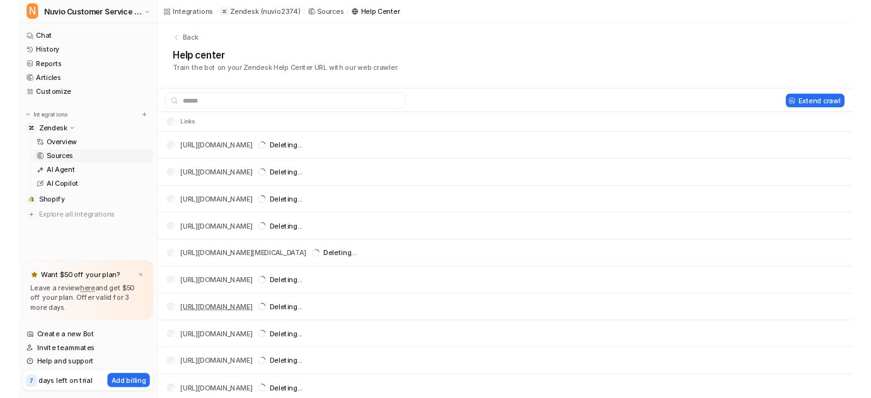
scroll to position [11, 0]
